Goal: Information Seeking & Learning: Learn about a topic

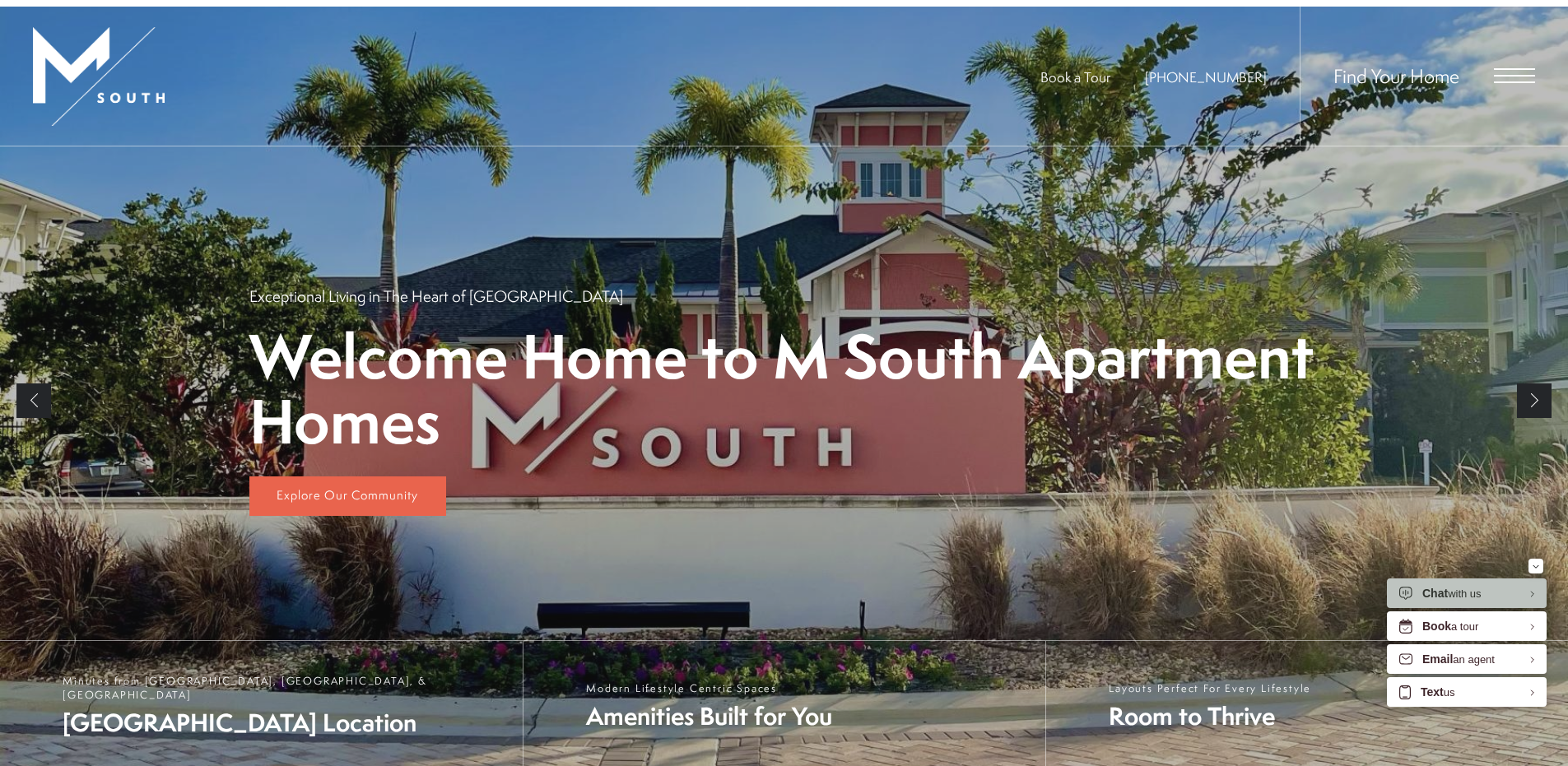
click at [1521, 146] on div "Find Your Home" at bounding box center [1417, 76] width 235 height 139
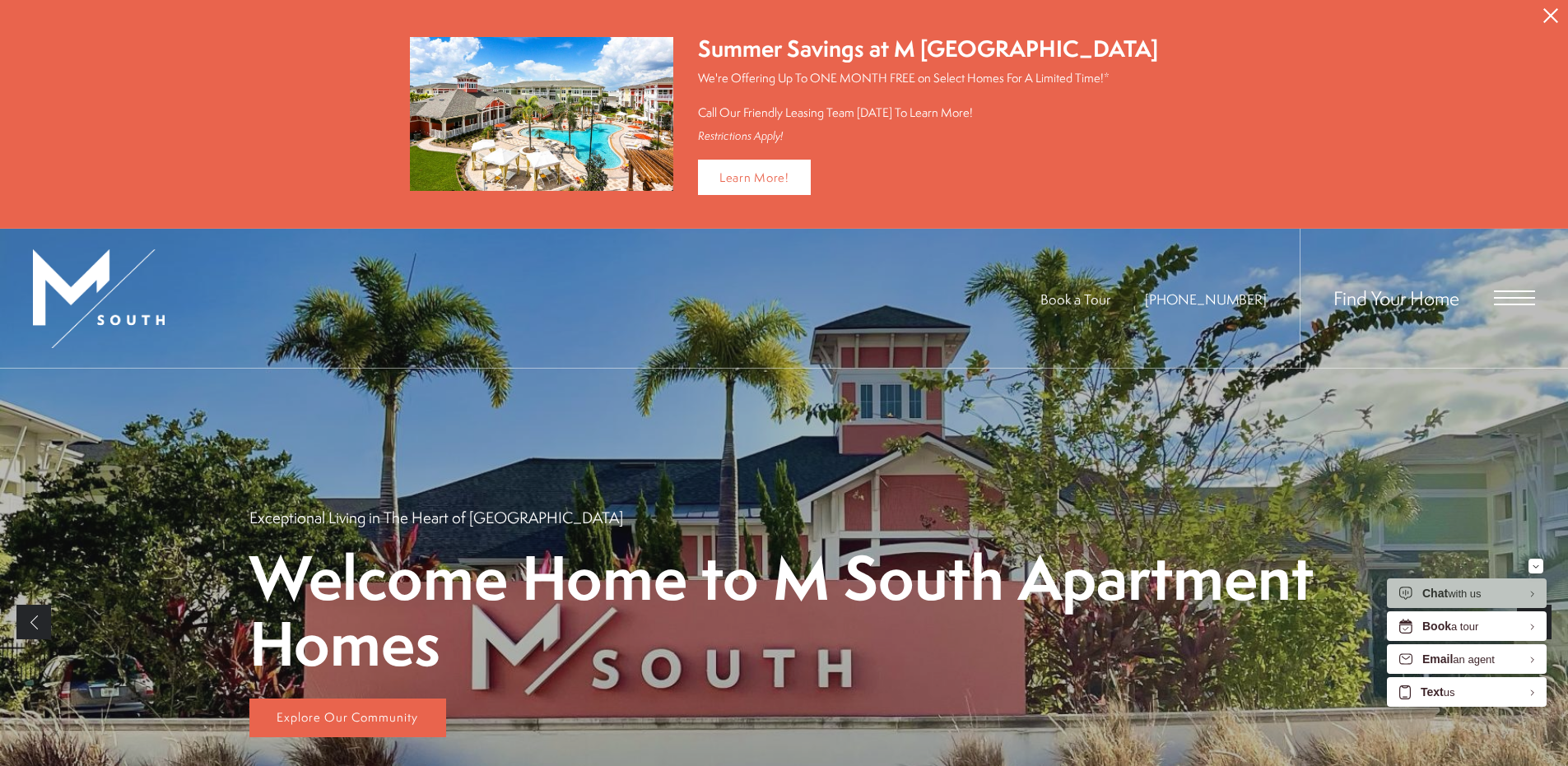
click at [1518, 133] on div "Summer Savings at M [GEOGRAPHIC_DATA] We're Offering Up To ONE MONTH FREE on Se…" at bounding box center [784, 114] width 1568 height 229
click at [1554, 11] on icon "Close Alert" at bounding box center [1551, 16] width 15 height 15
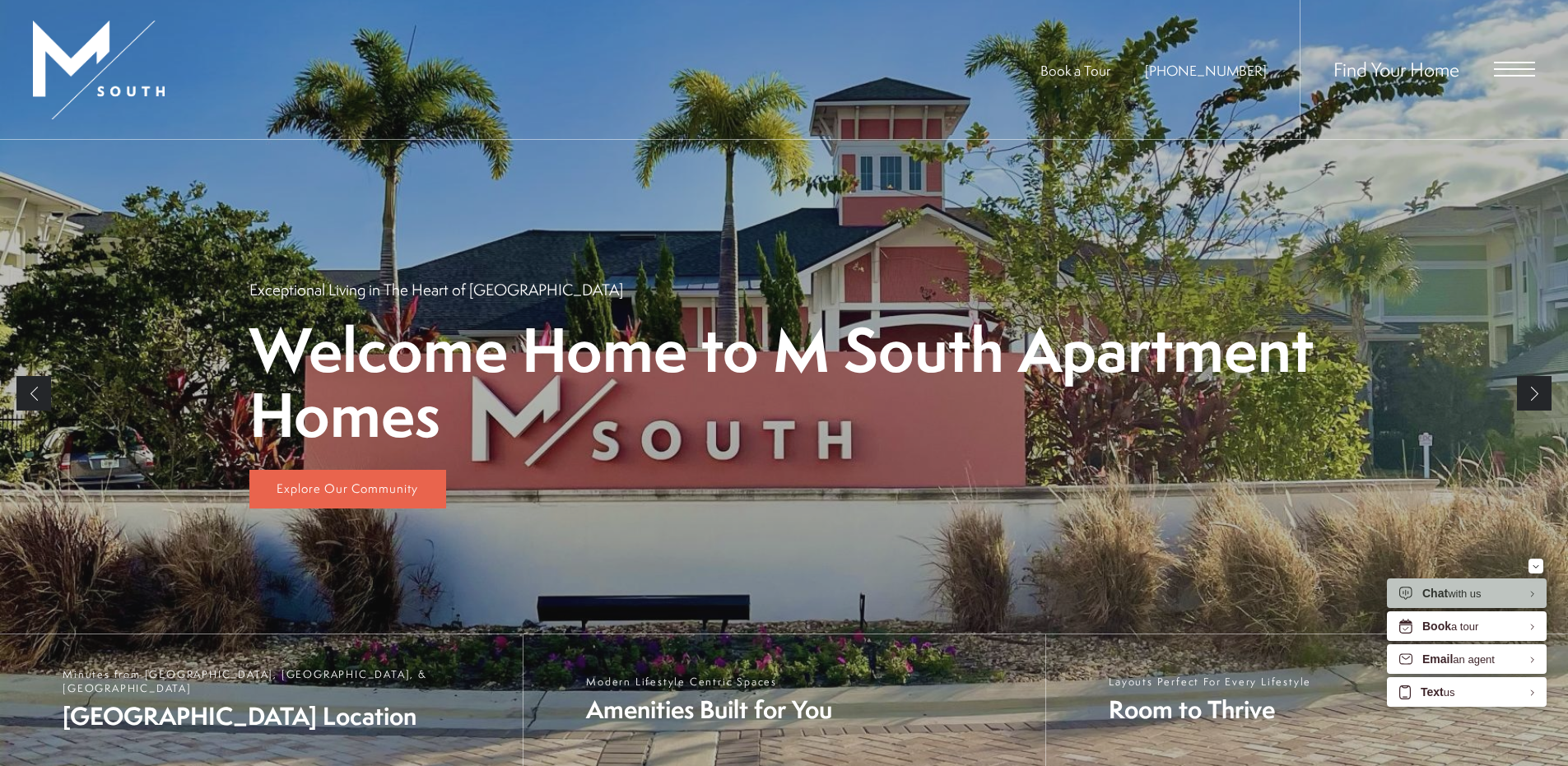
click at [1506, 47] on div "Find Your Home" at bounding box center [1417, 69] width 235 height 139
click at [1511, 64] on span "Open Menu" at bounding box center [1514, 69] width 41 height 15
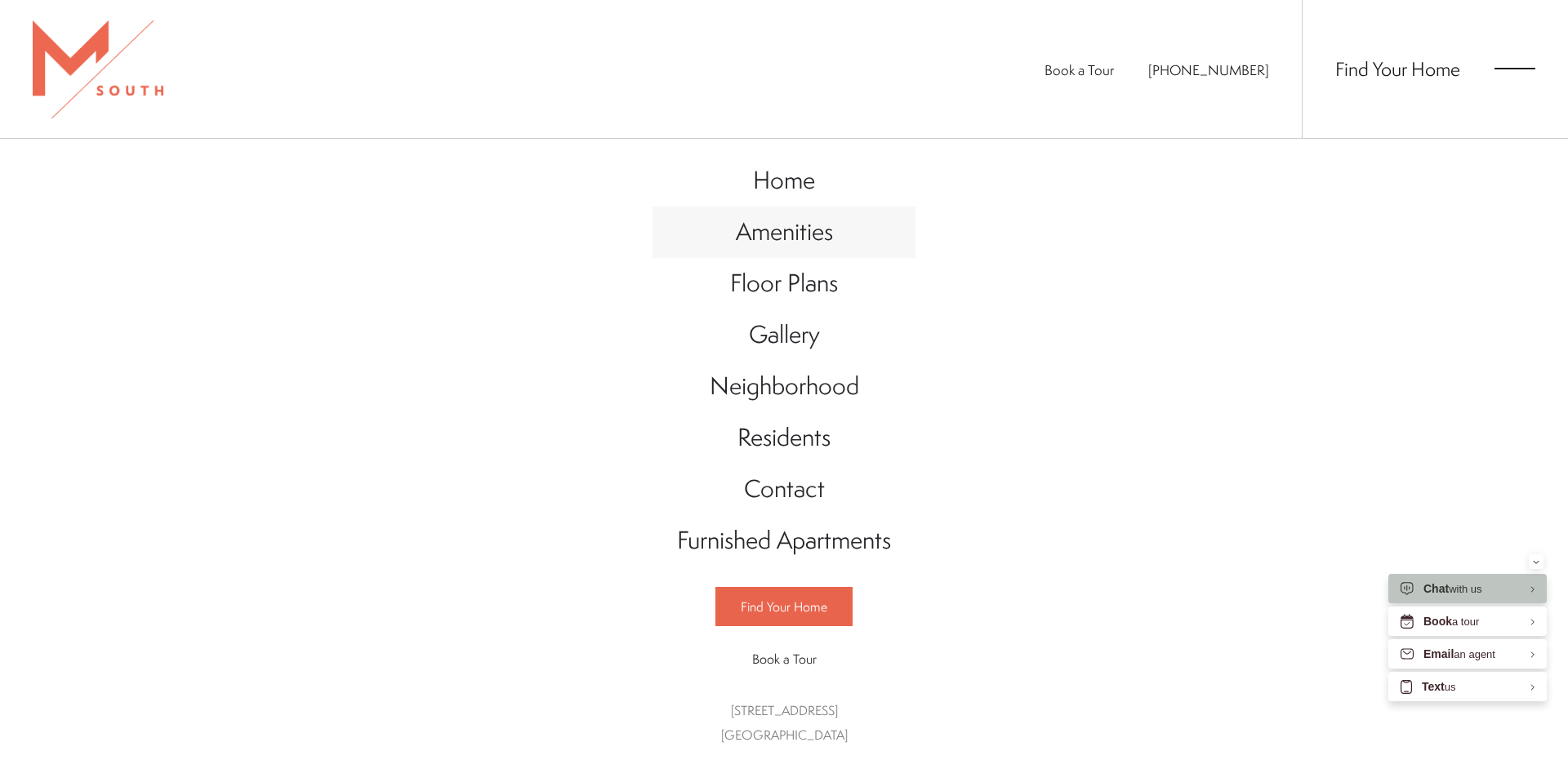
click at [745, 238] on span "Amenities" at bounding box center [784, 231] width 97 height 34
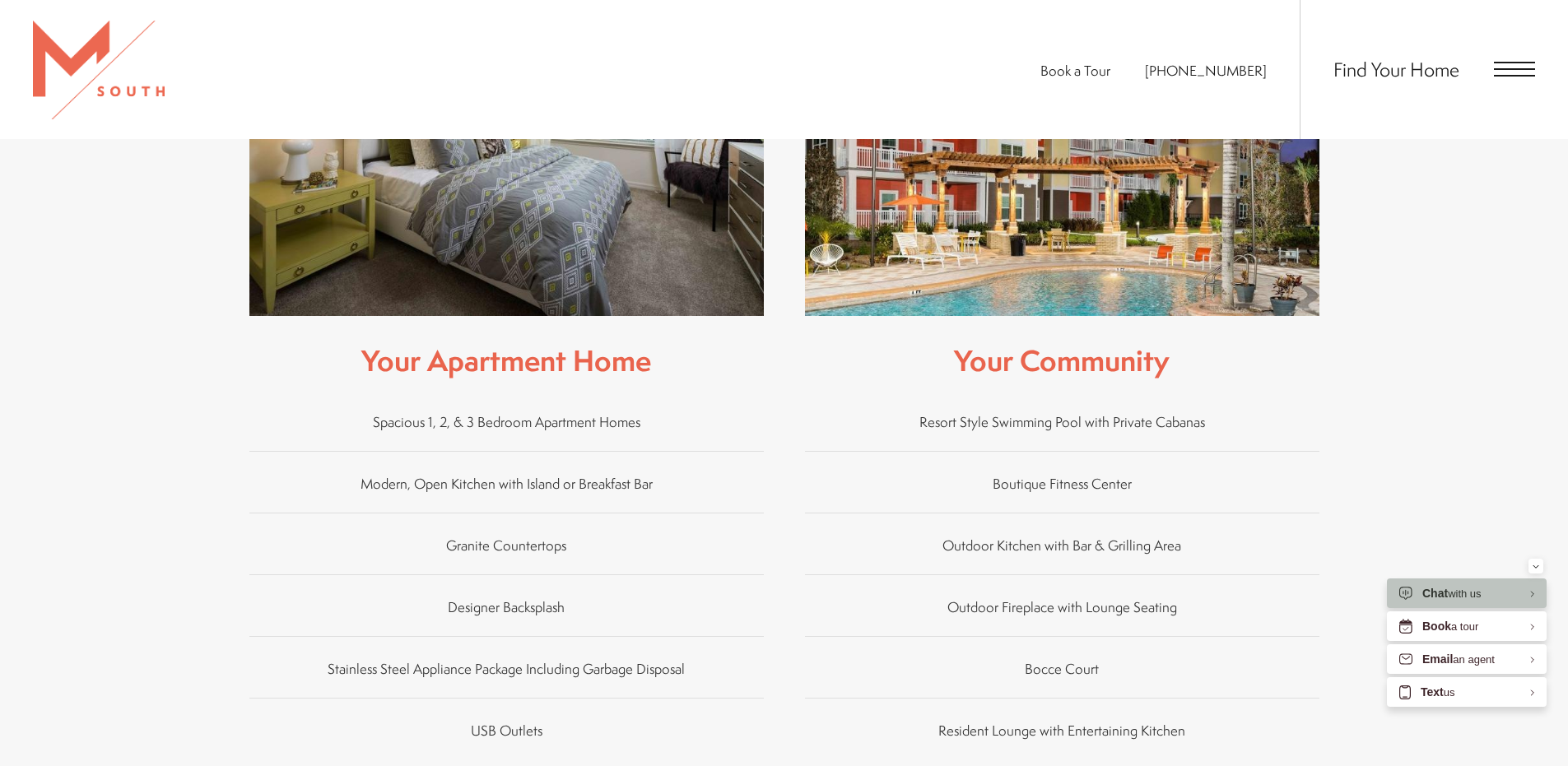
scroll to position [1235, 0]
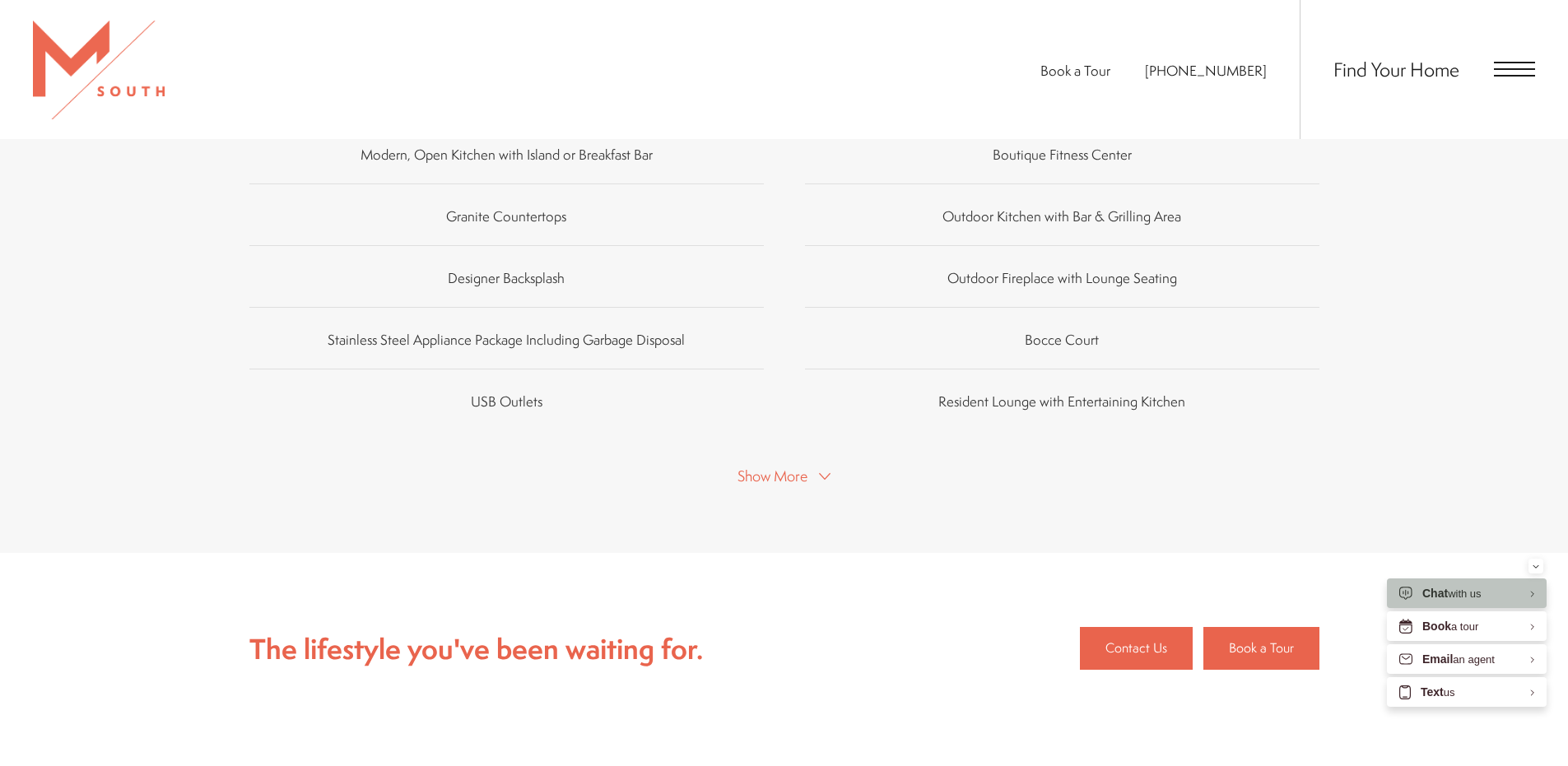
click at [796, 466] on span "Show More" at bounding box center [772, 476] width 70 height 21
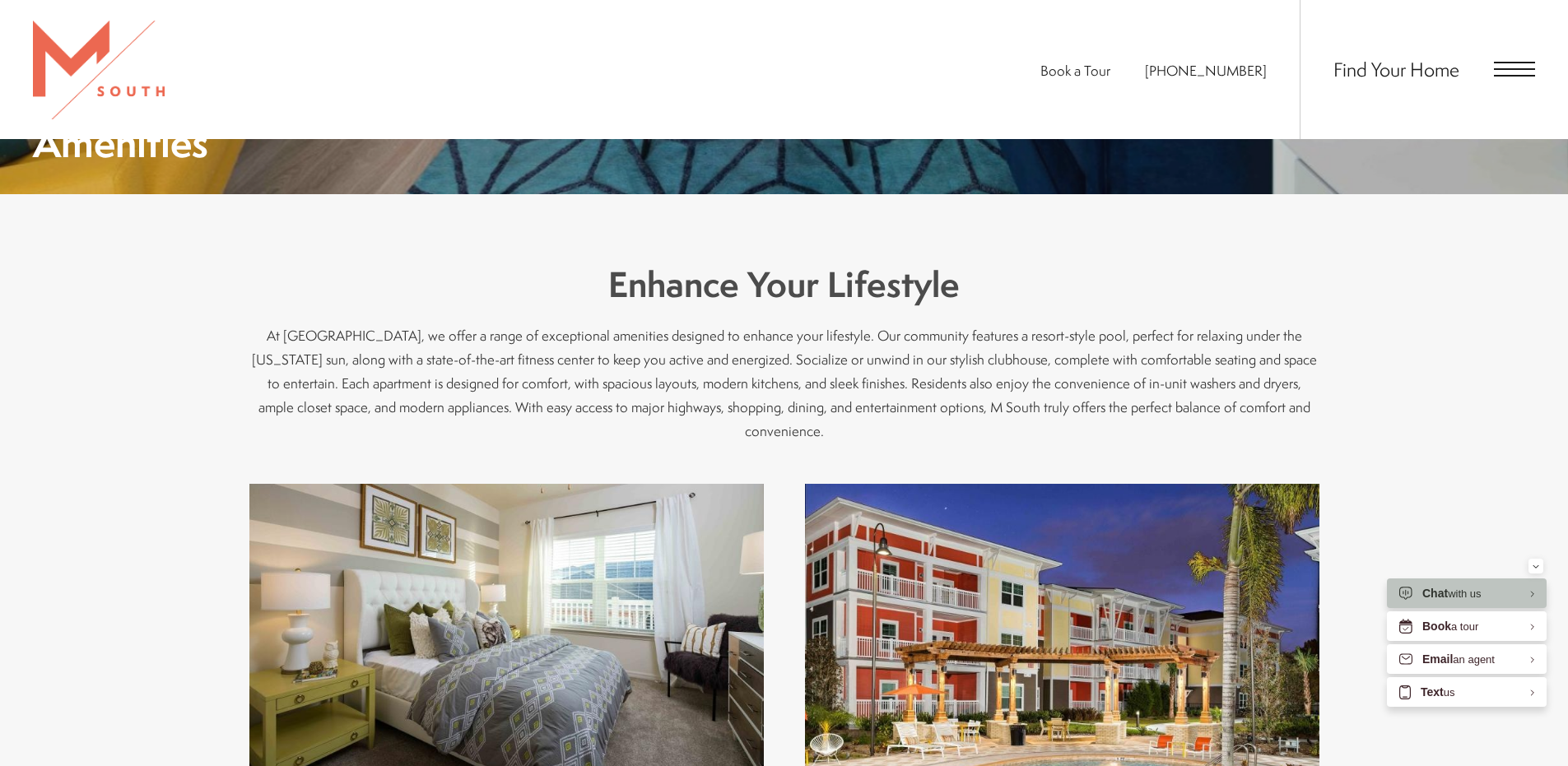
scroll to position [412, 0]
